Goal: Communication & Community: Answer question/provide support

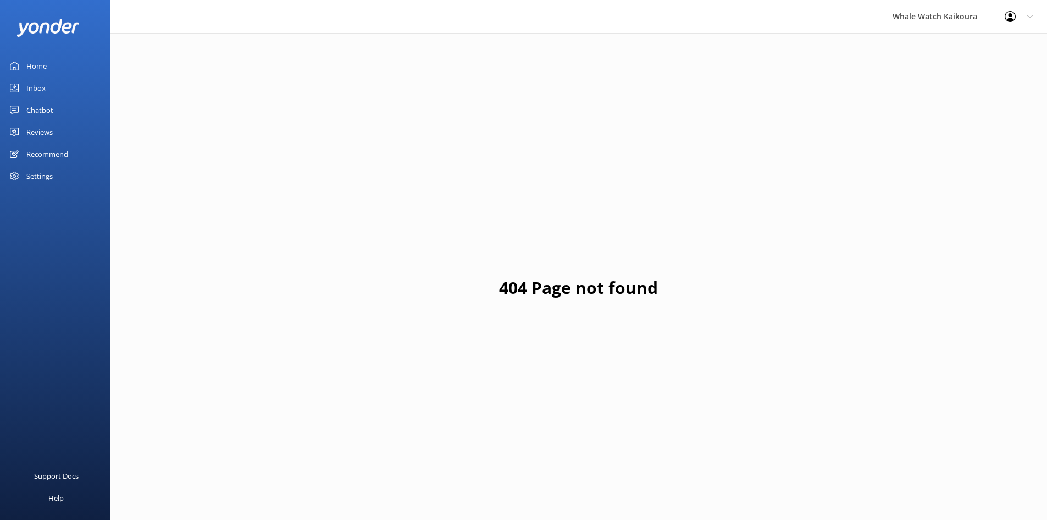
click at [59, 123] on link "Reviews" at bounding box center [55, 132] width 110 height 22
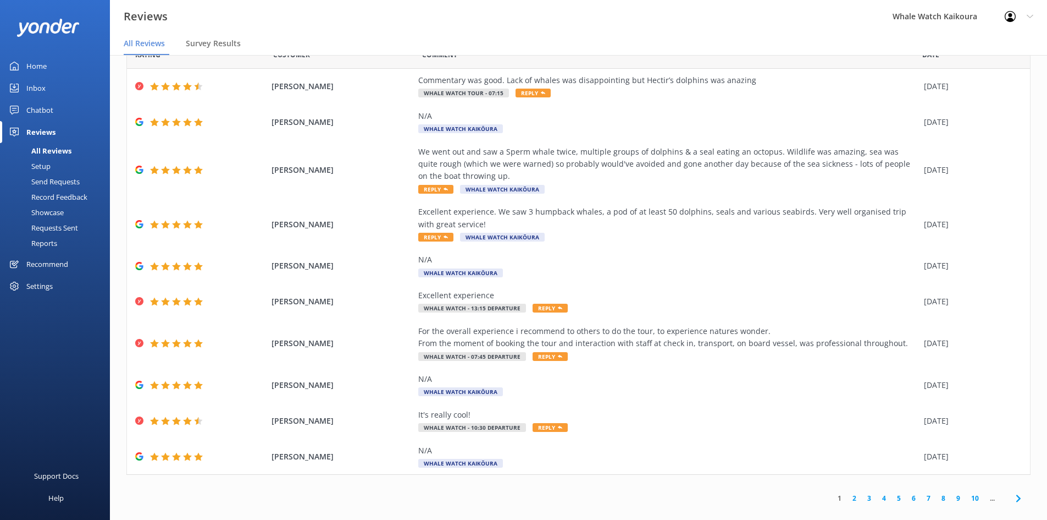
scroll to position [22, 0]
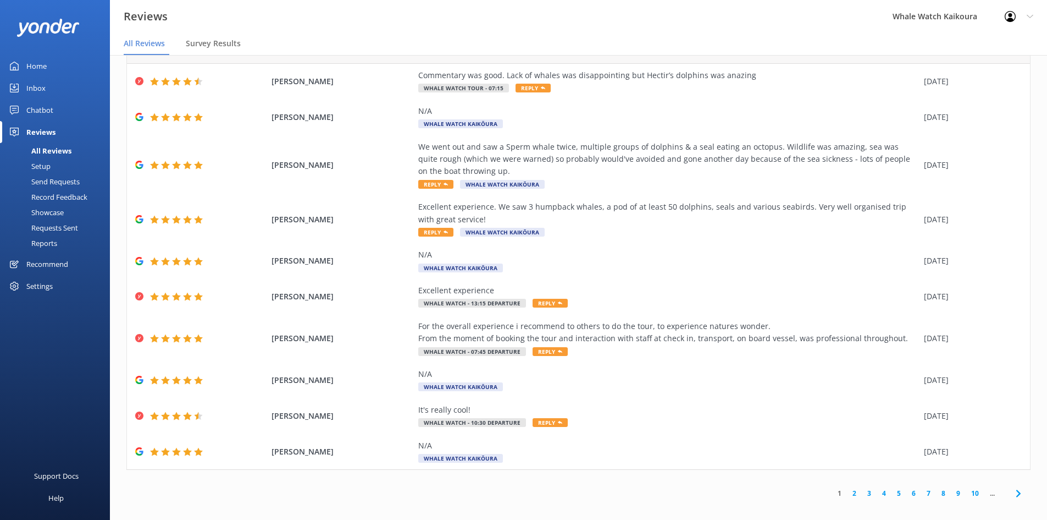
click at [847, 494] on link "2" at bounding box center [854, 493] width 15 height 10
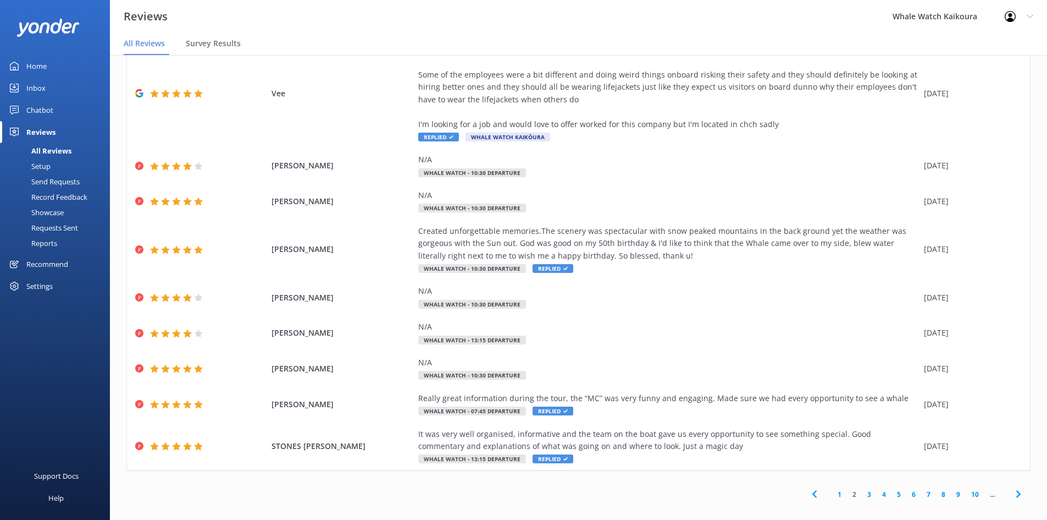
scroll to position [118, 0]
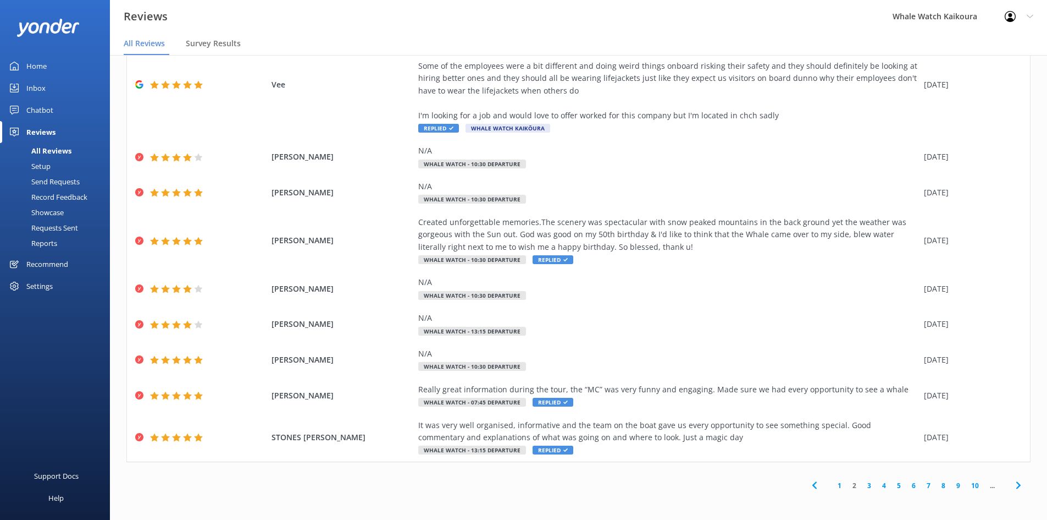
click at [863, 487] on link "3" at bounding box center [869, 485] width 15 height 10
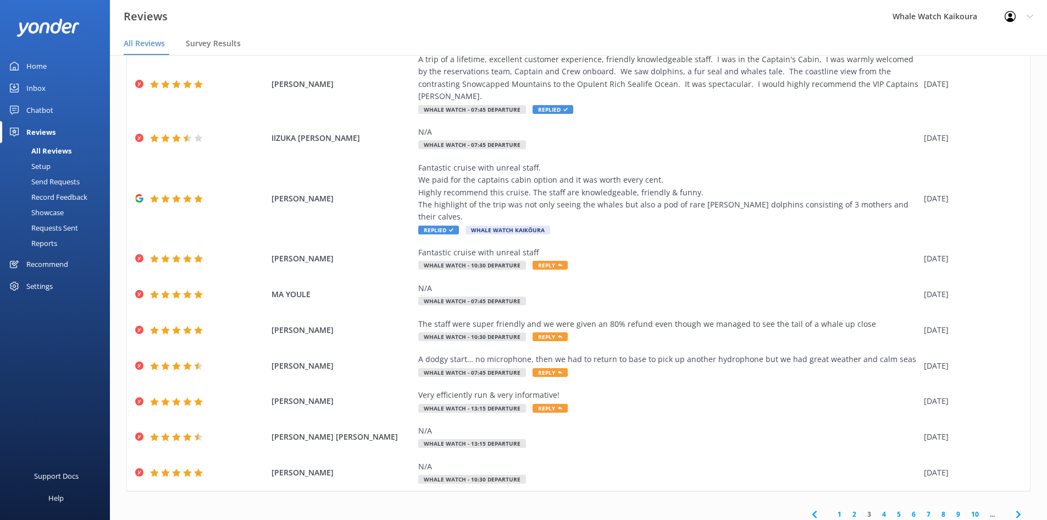
scroll to position [57, 0]
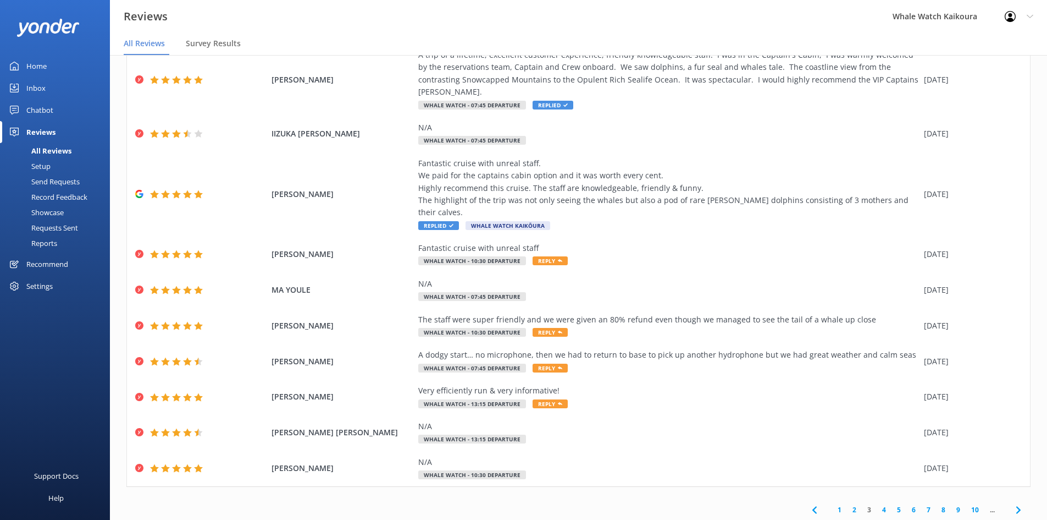
click at [876, 498] on div "1 2 3 4 5 6 7 8 9 10 ..." at bounding box center [916, 510] width 229 height 25
click at [877, 504] on link "4" at bounding box center [884, 509] width 15 height 10
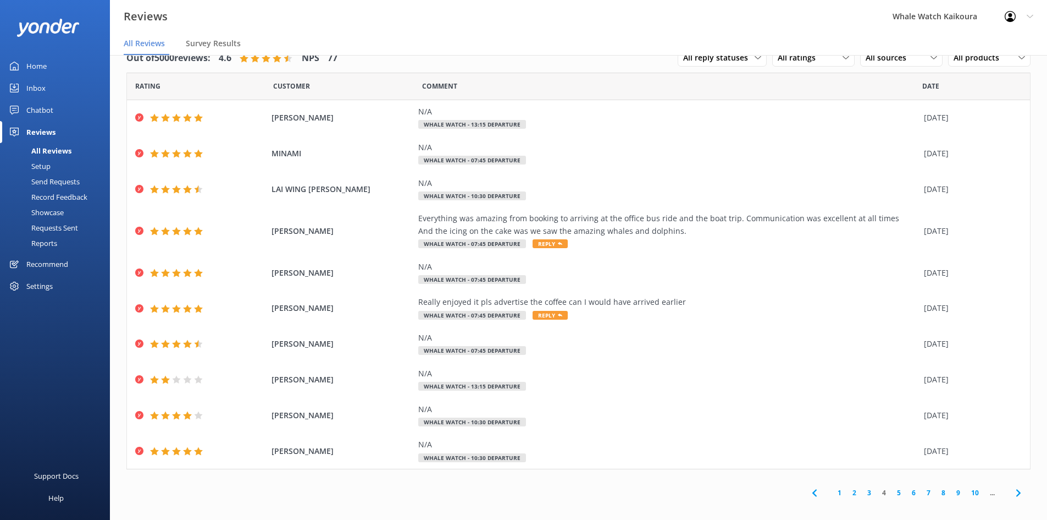
click at [892, 498] on link "5" at bounding box center [899, 492] width 15 height 10
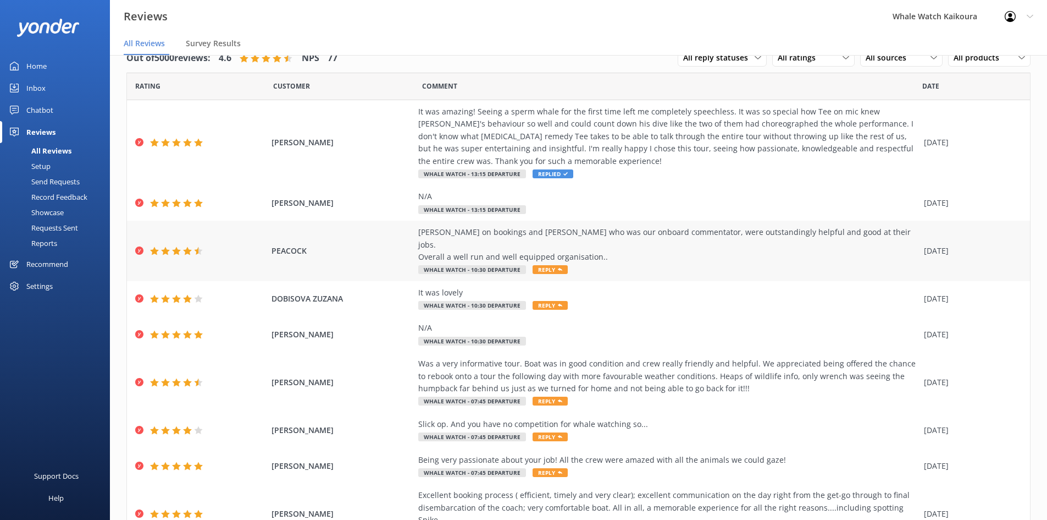
click at [261, 250] on div "[PERSON_NAME] on bookings and [PERSON_NAME] who was our onboard commentator, we…" at bounding box center [578, 250] width 903 height 60
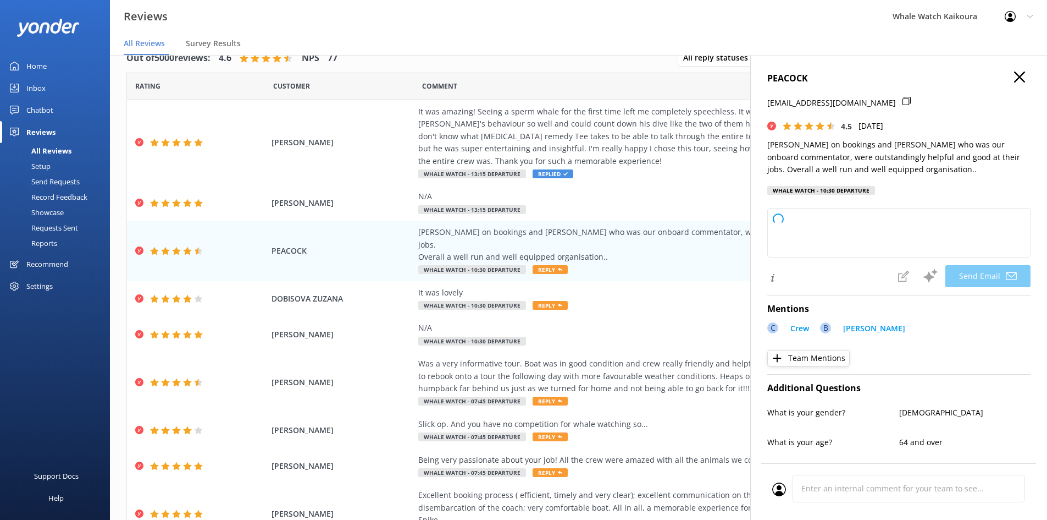
type textarea "Thank you so much for your kind words, Peacock! We're delighted to hear that [P…"
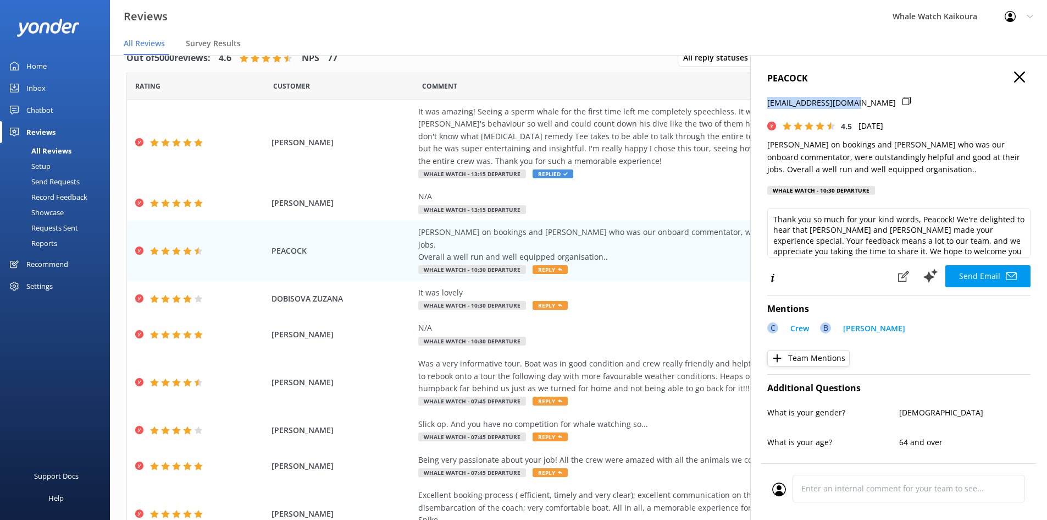
drag, startPoint x: 855, startPoint y: 101, endPoint x: 761, endPoint y: 109, distance: 94.4
click at [761, 109] on div "PEACOCK [EMAIL_ADDRESS][DOMAIN_NAME] 4.5 [DATE] Keira on bookings and [PERSON_N…" at bounding box center [898, 315] width 297 height 520
copy p "[EMAIL_ADDRESS][DOMAIN_NAME]"
click at [1014, 76] on use "button" at bounding box center [1019, 76] width 11 height 11
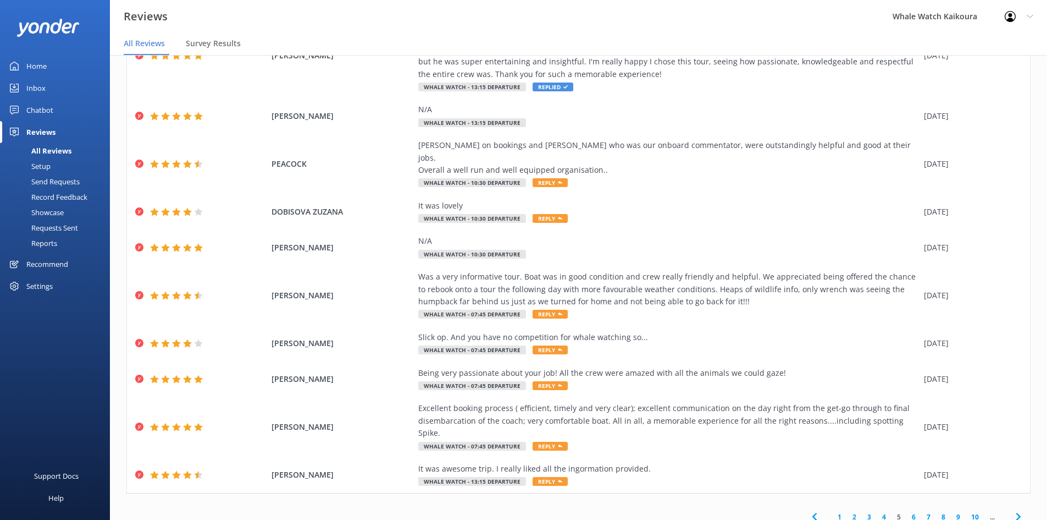
scroll to position [93, 0]
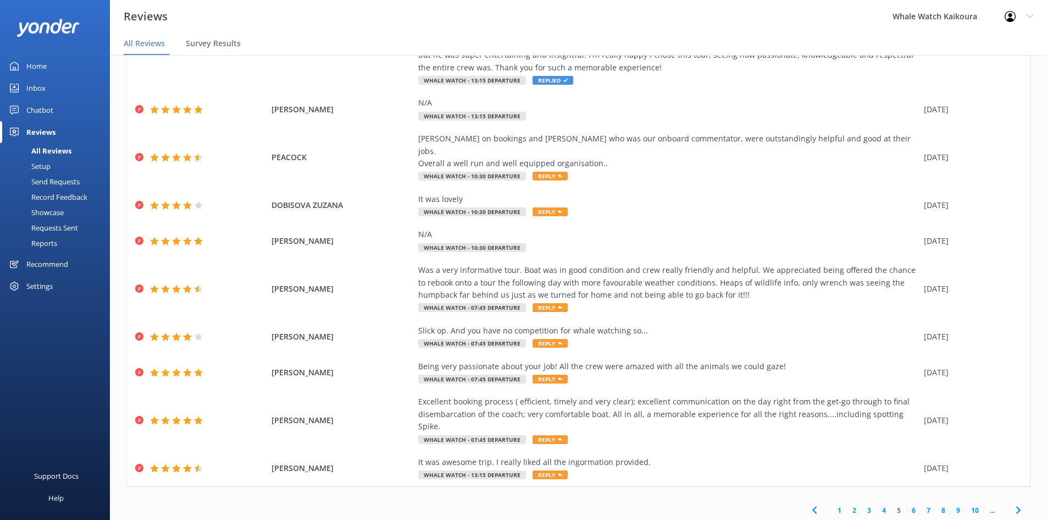
click at [907, 505] on link "6" at bounding box center [914, 510] width 15 height 10
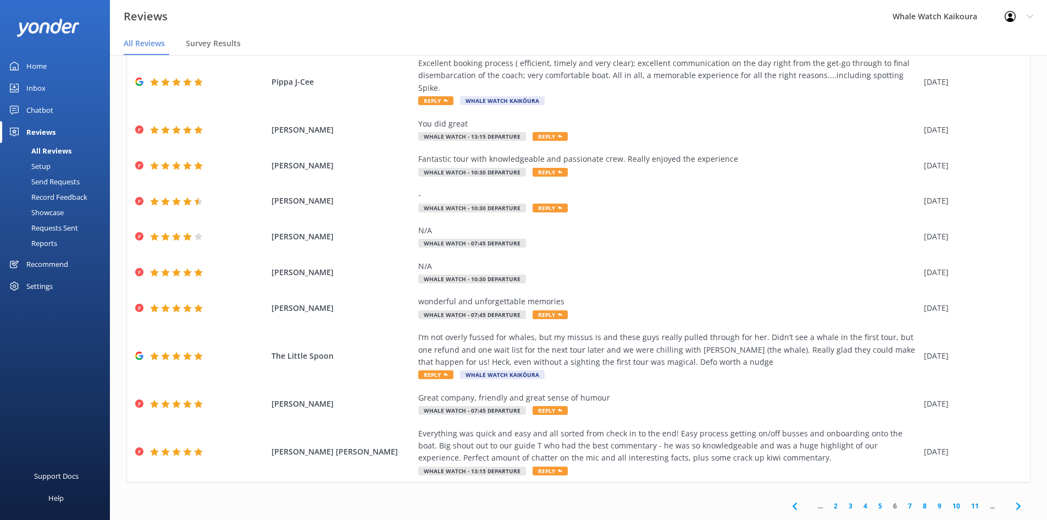
scroll to position [57, 0]
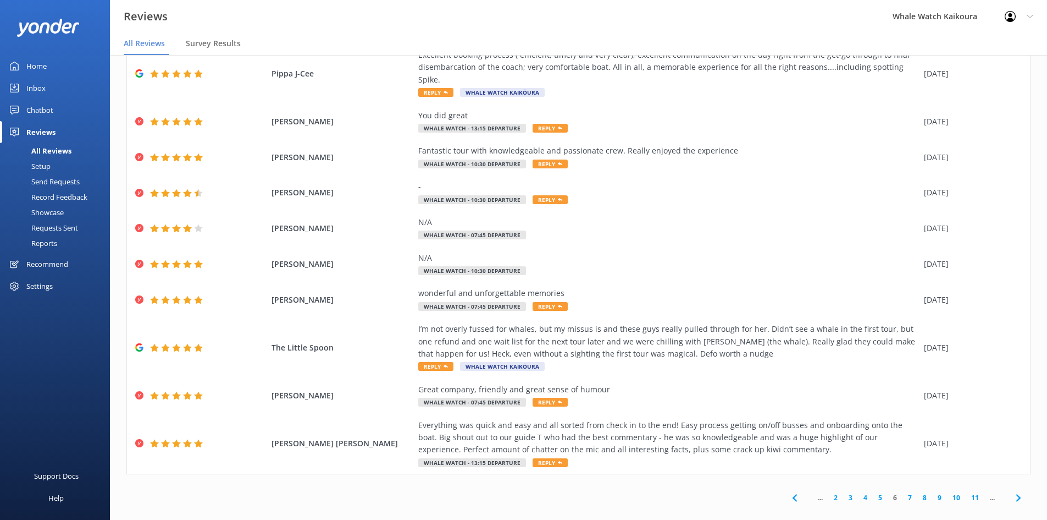
click at [903, 492] on link "7" at bounding box center [910, 497] width 15 height 10
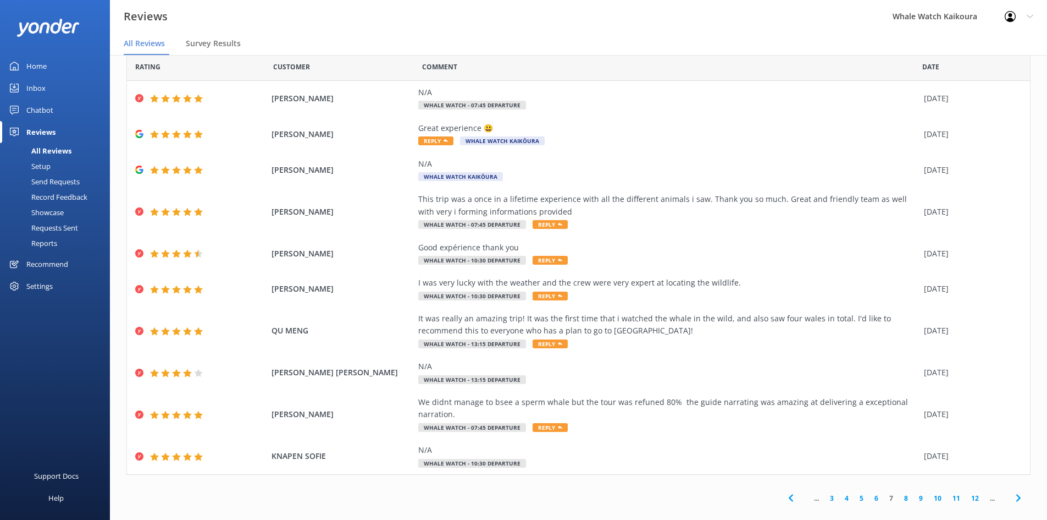
scroll to position [32, 0]
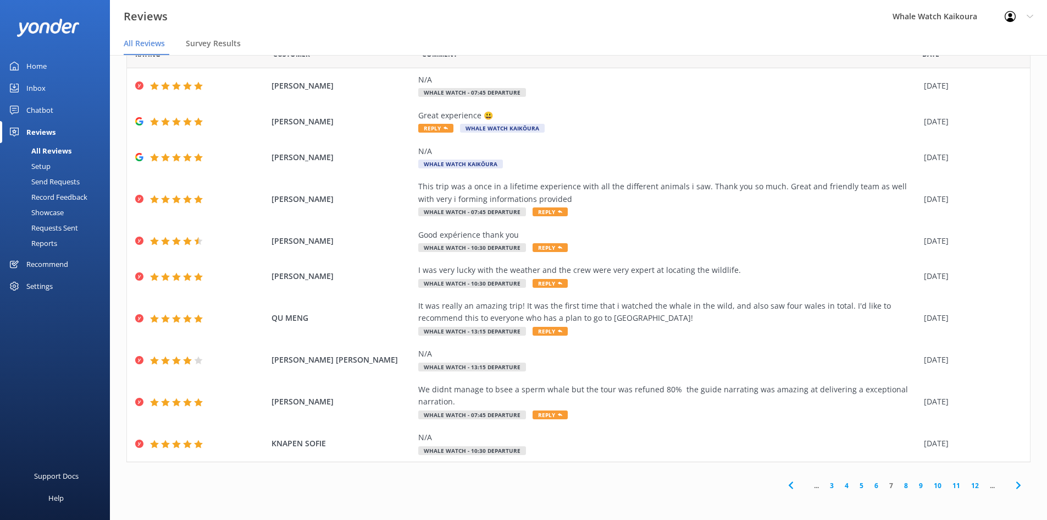
click at [899, 488] on link "8" at bounding box center [906, 485] width 15 height 10
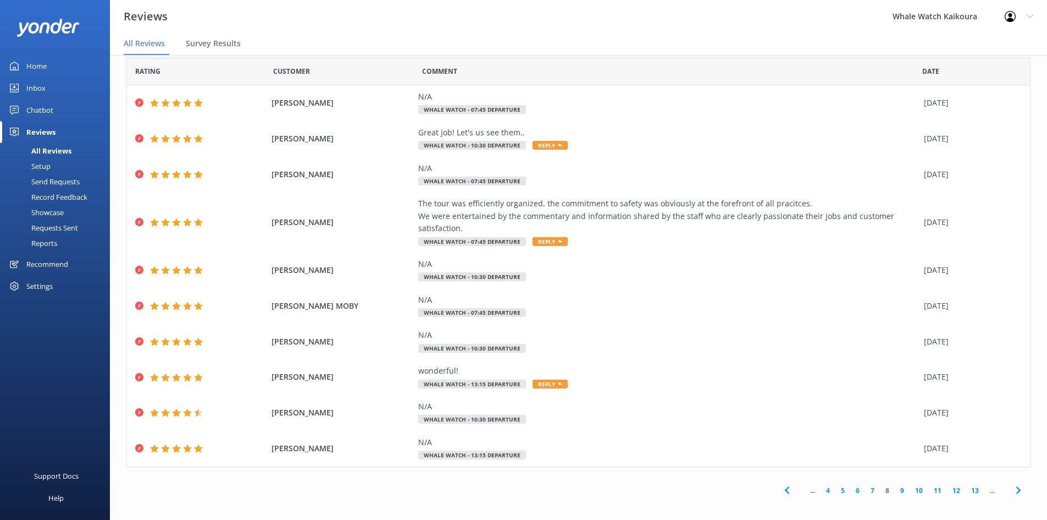
scroll to position [20, 0]
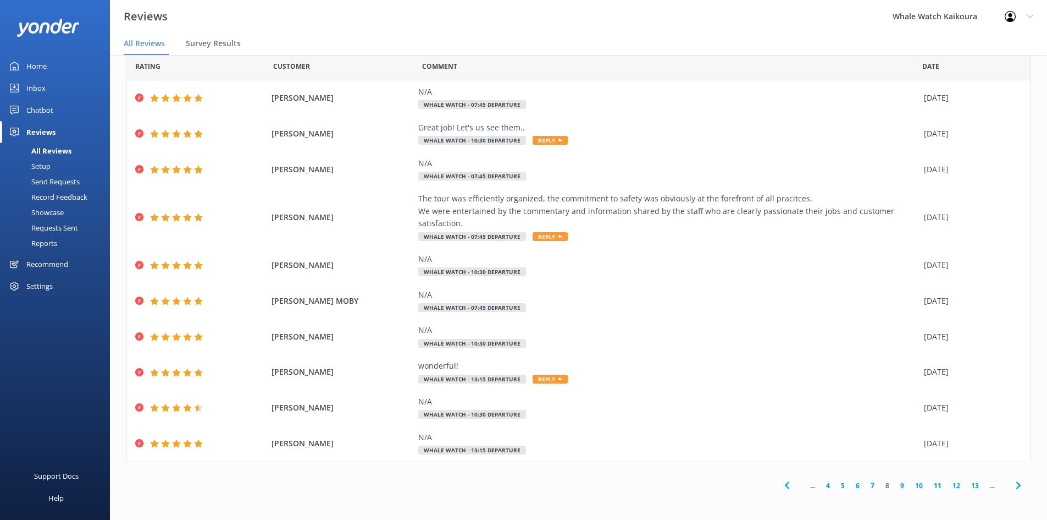
click at [895, 486] on link "9" at bounding box center [902, 485] width 15 height 10
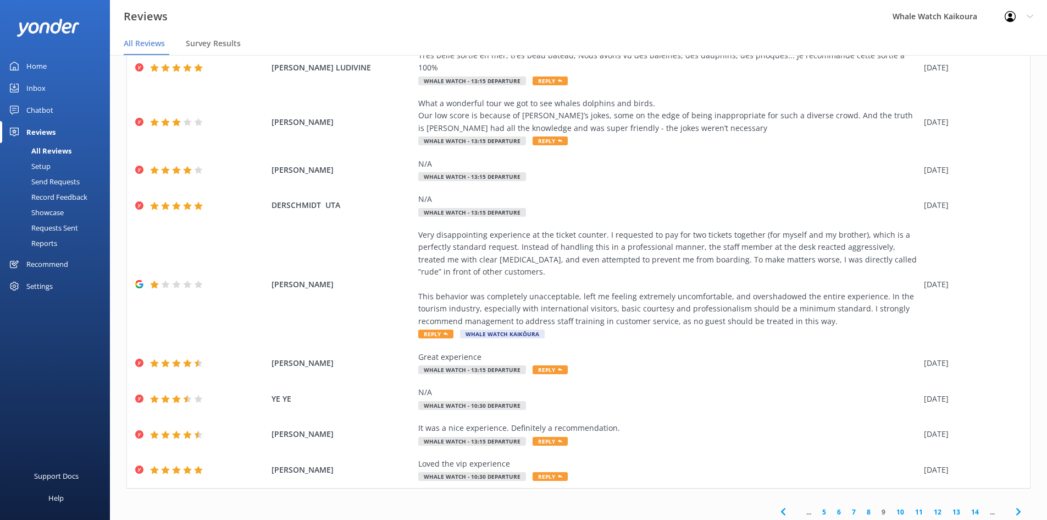
scroll to position [106, 0]
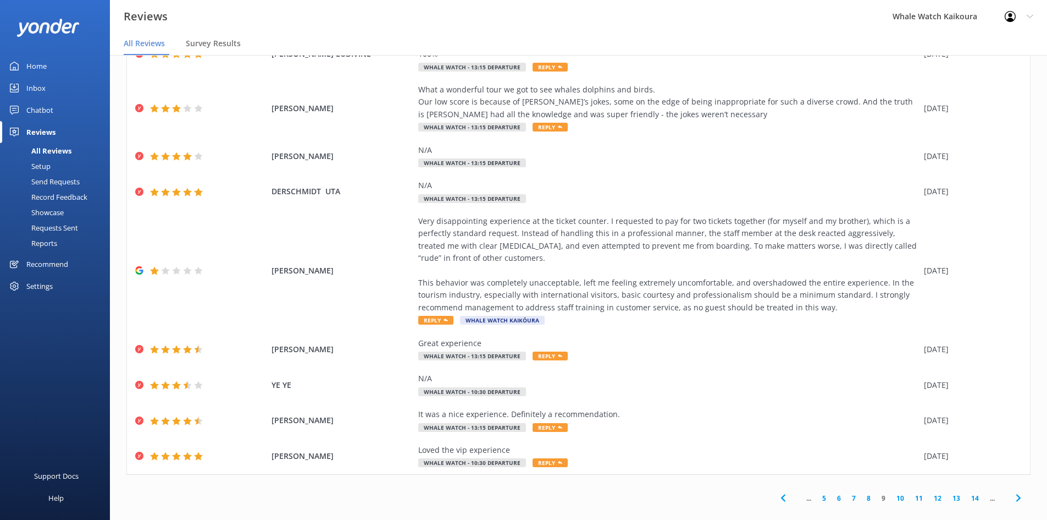
click at [897, 493] on link "10" at bounding box center [900, 498] width 19 height 10
